Goal: Go to known website: Access a specific website the user already knows

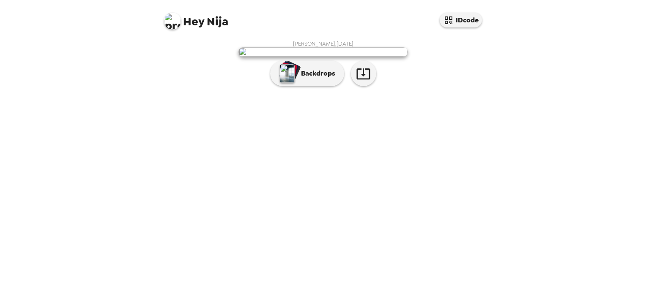
click at [220, 19] on span "Hey [PERSON_NAME]" at bounding box center [196, 17] width 64 height 19
click at [178, 20] on img at bounding box center [172, 21] width 17 height 17
